Goal: Task Accomplishment & Management: Manage account settings

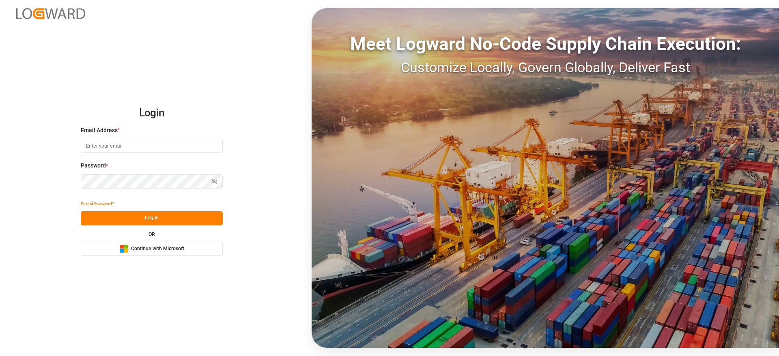
click at [137, 245] on div "Microsoft Logo Continue with Microsoft" at bounding box center [152, 249] width 65 height 9
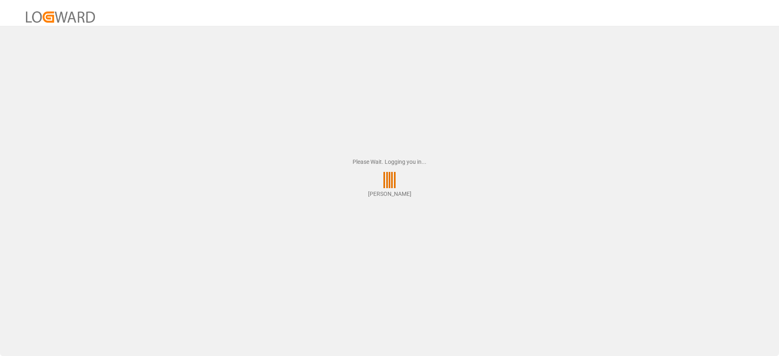
click at [173, 43] on div "Please Wait. Logging you in... [PERSON_NAME]" at bounding box center [389, 178] width 779 height 356
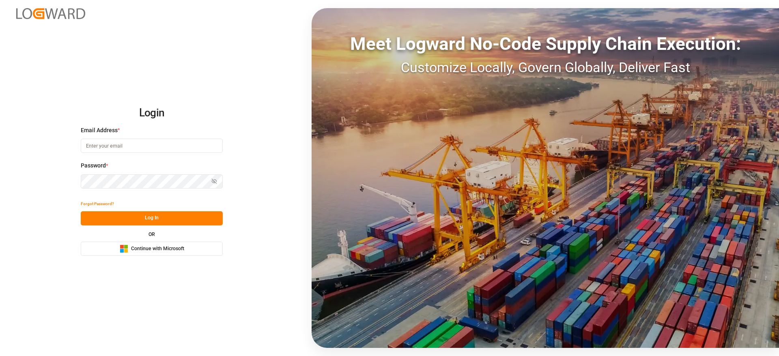
click at [174, 250] on span "Continue with Microsoft" at bounding box center [157, 248] width 53 height 7
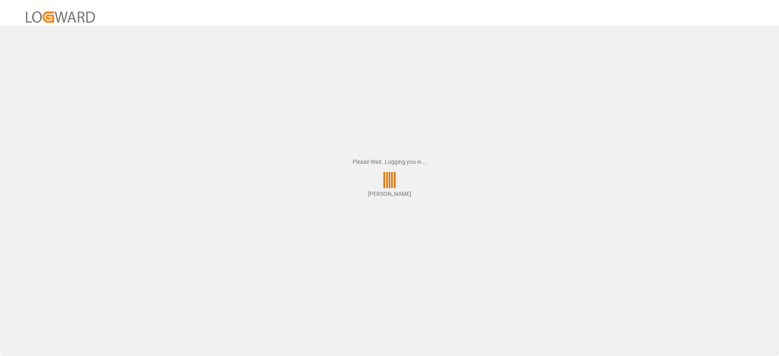
click at [140, 81] on div "Please Wait. Logging you in... [PERSON_NAME]" at bounding box center [389, 178] width 779 height 356
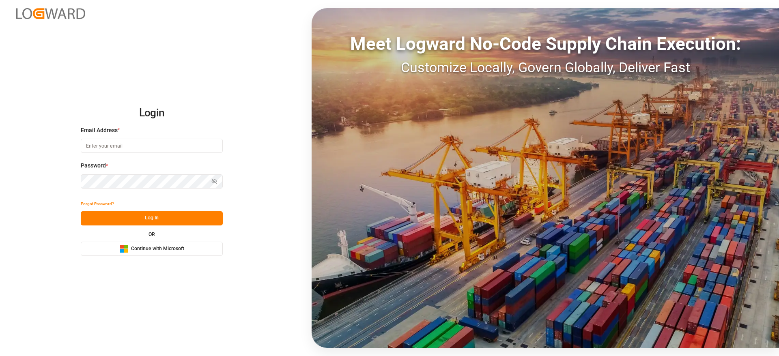
click at [187, 245] on button "Microsoft Logo Continue with Microsoft" at bounding box center [152, 249] width 142 height 14
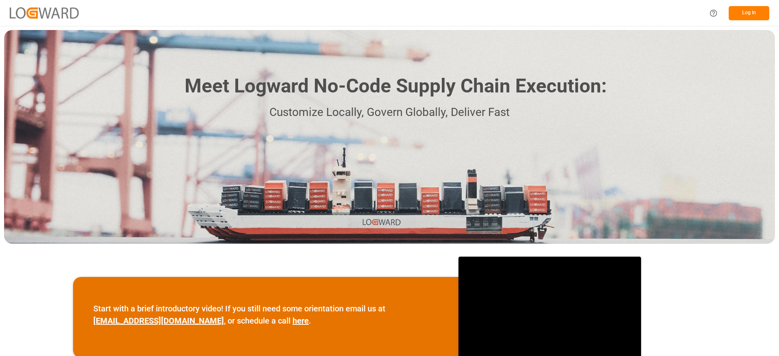
click at [756, 19] on button "Log In" at bounding box center [749, 13] width 41 height 14
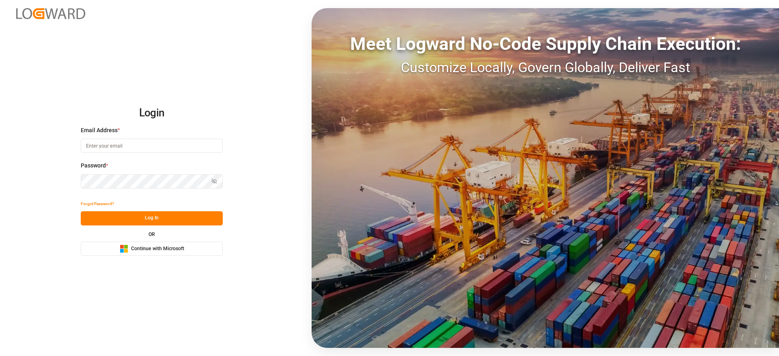
click at [127, 254] on button "Microsoft Logo Continue with Microsoft" at bounding box center [152, 249] width 142 height 14
